Goal: Check status: Check status

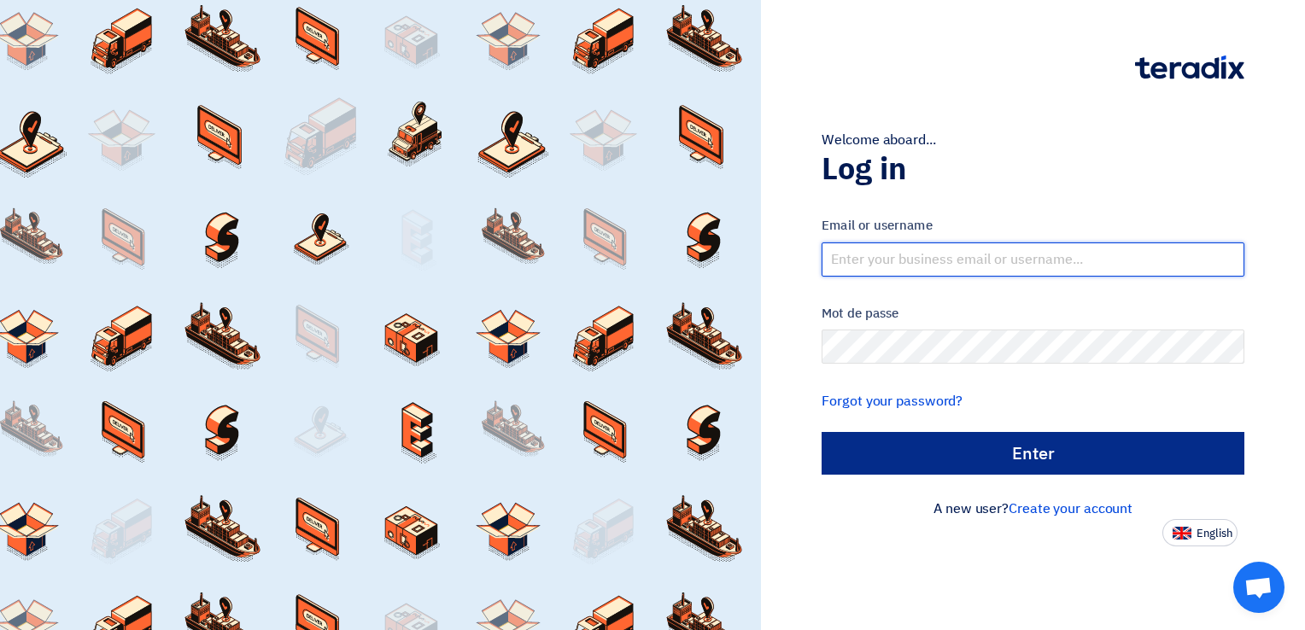
type input "[EMAIL_ADDRESS][DOMAIN_NAME]"
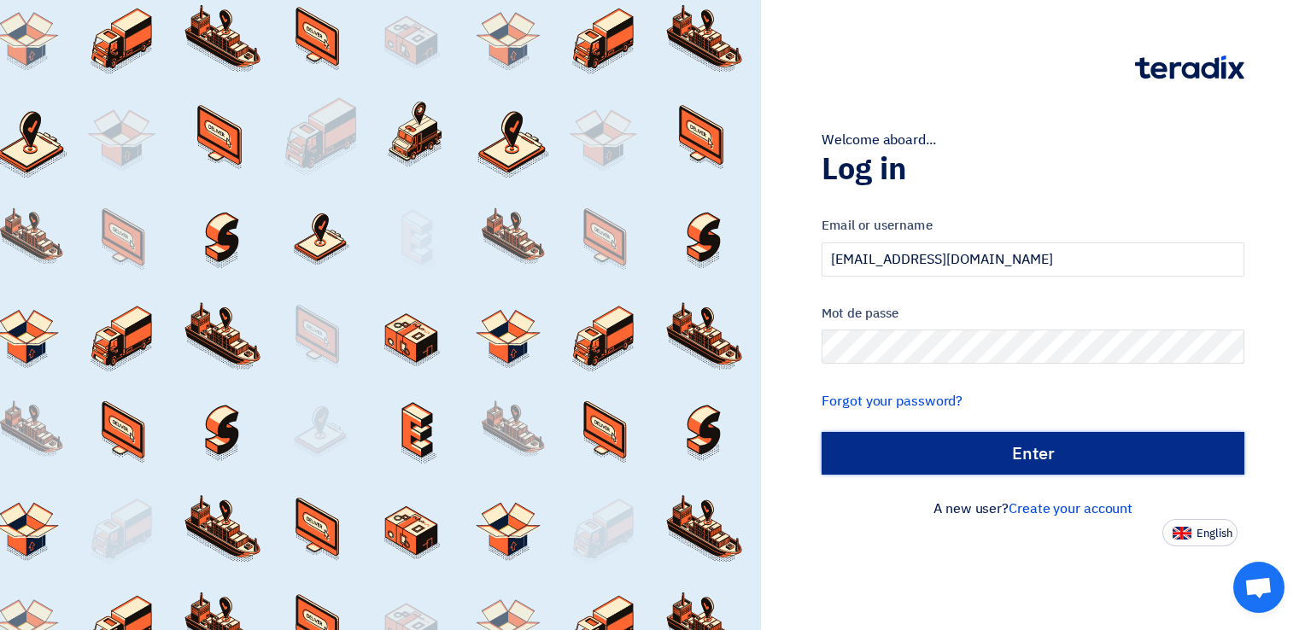
click at [989, 443] on input "الدخول" at bounding box center [1032, 453] width 423 height 43
type input "Sign in"
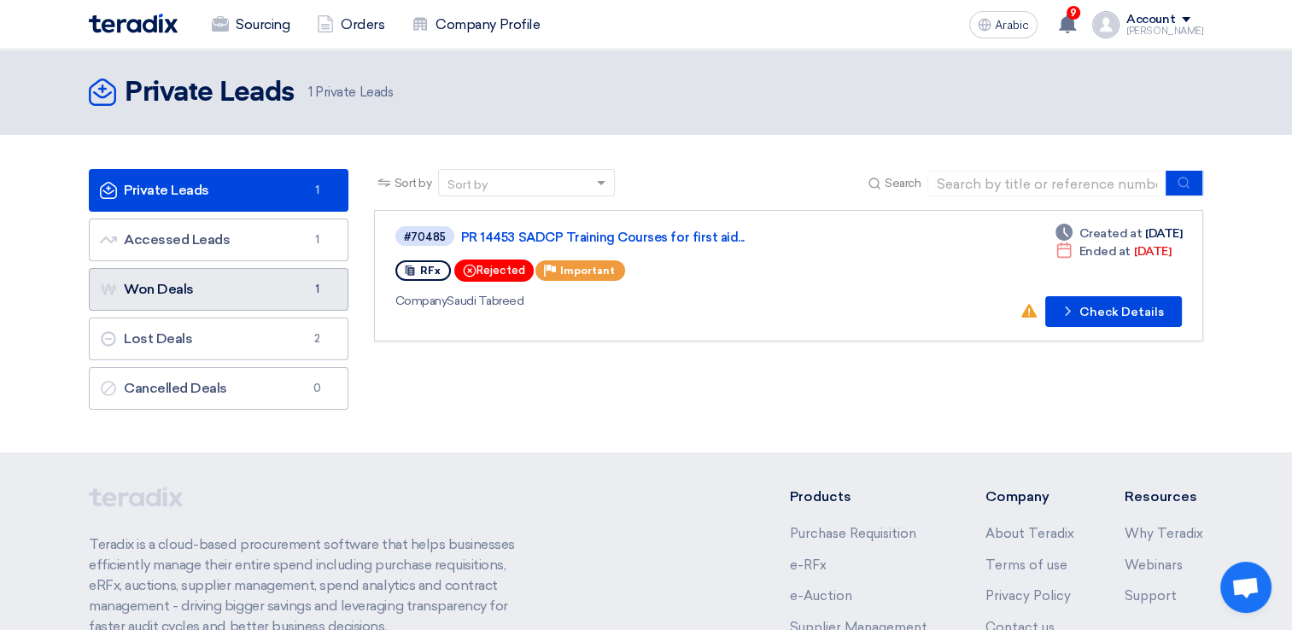
click at [171, 295] on font "Won Deals Won Deals" at bounding box center [147, 289] width 94 height 16
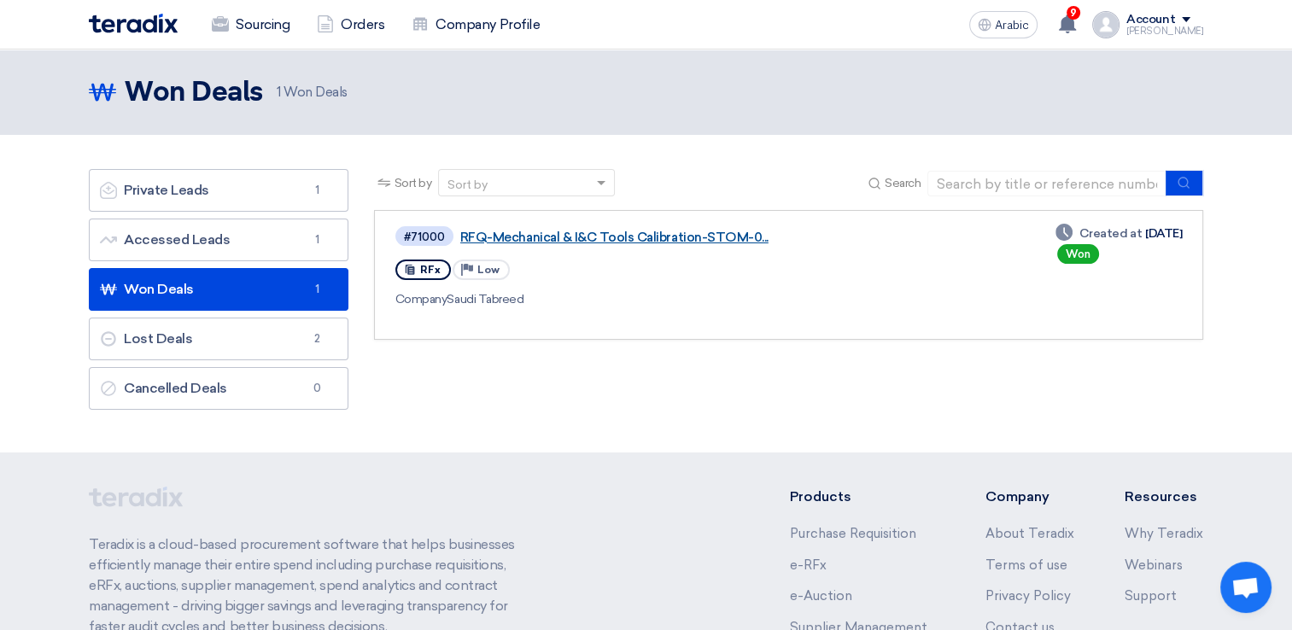
click at [679, 234] on link "RFQ-Mechanical & I&C Tools Calibration-STOM-0..." at bounding box center [673, 237] width 427 height 15
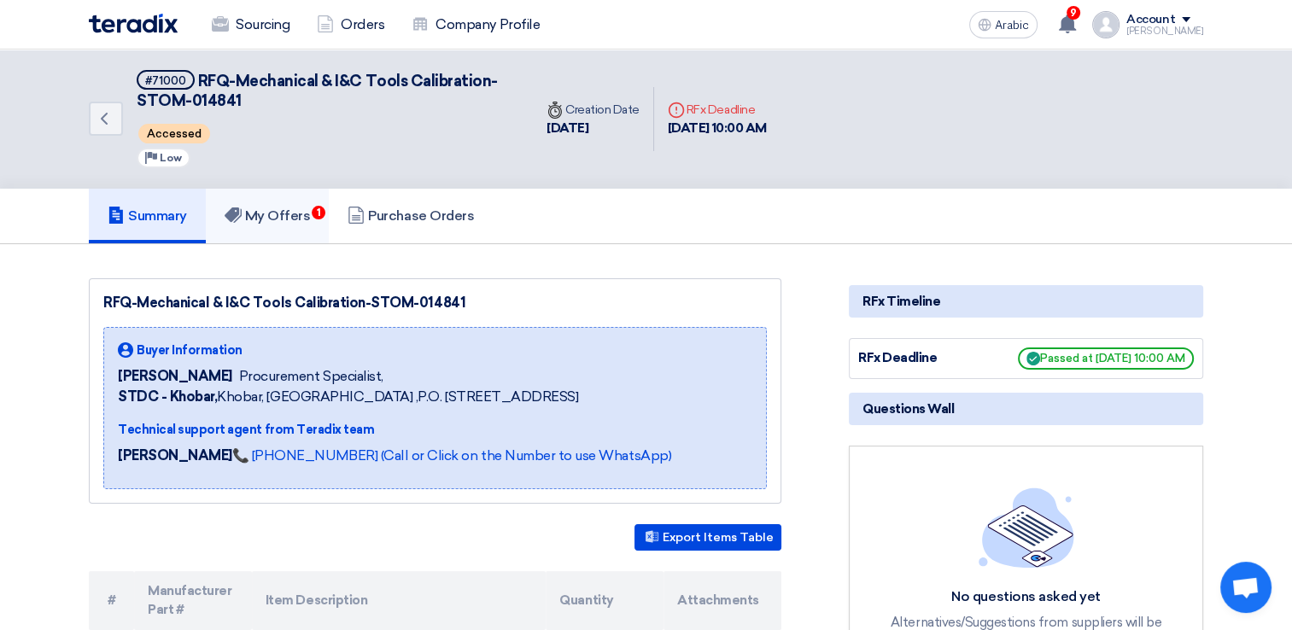
click at [302, 216] on font "My Offers" at bounding box center [278, 215] width 66 height 16
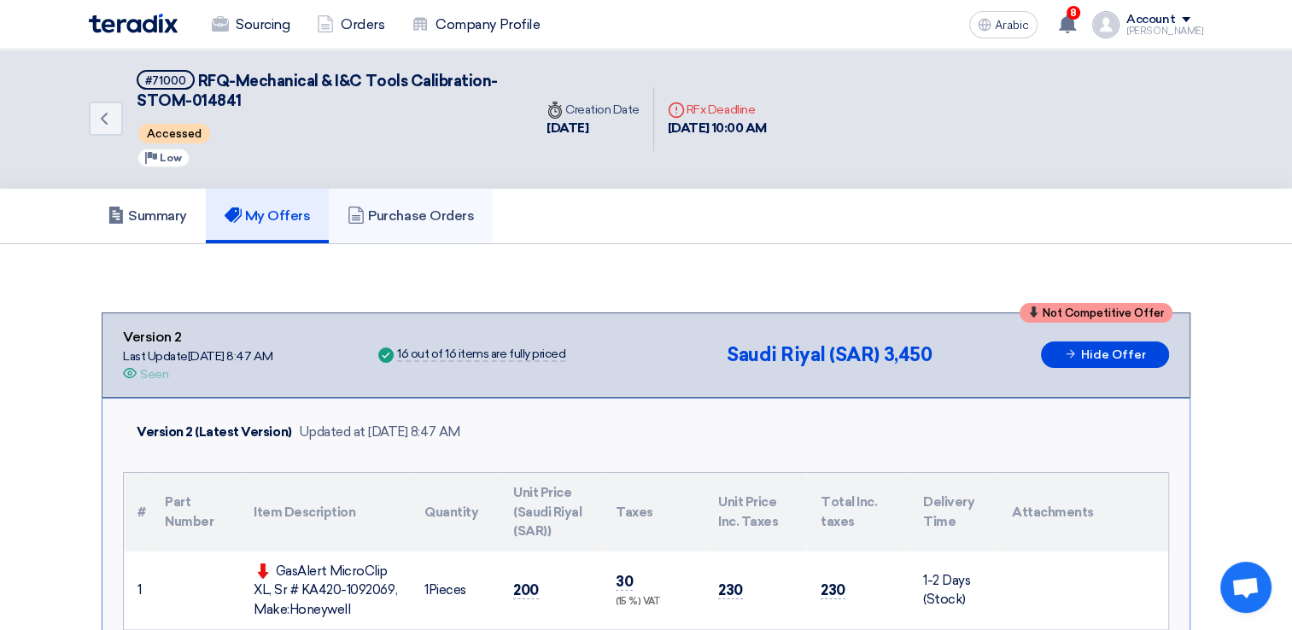
click at [377, 207] on font "Purchase Orders" at bounding box center [421, 215] width 106 height 16
